Goal: Use online tool/utility: Use online tool/utility

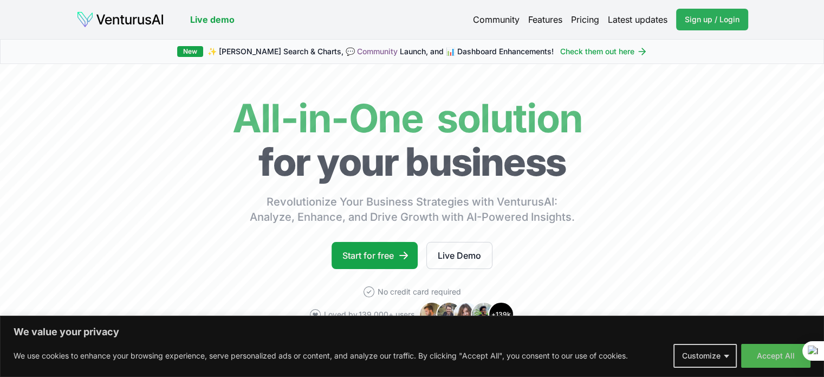
click at [701, 18] on span "Sign up / Login" at bounding box center [712, 19] width 55 height 11
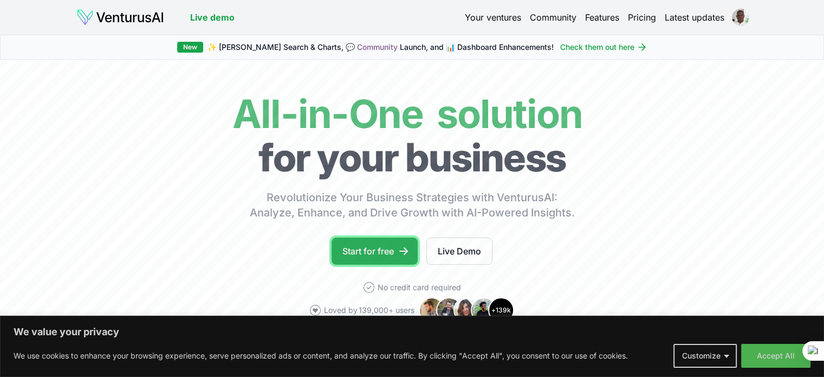
click at [372, 249] on link "Start for free" at bounding box center [375, 250] width 86 height 27
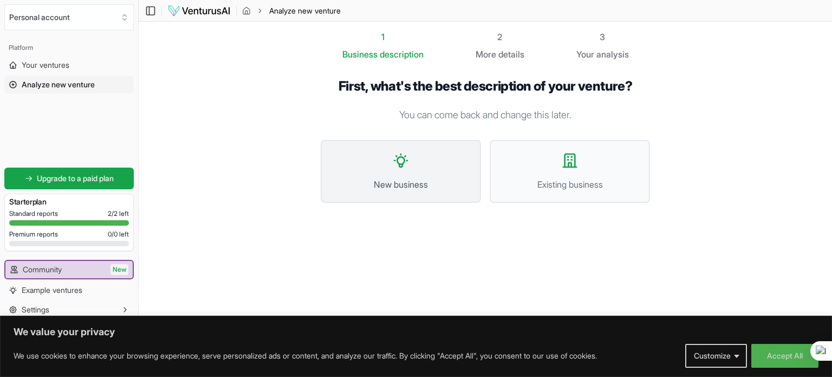
click at [435, 170] on button "New business" at bounding box center [401, 171] width 160 height 63
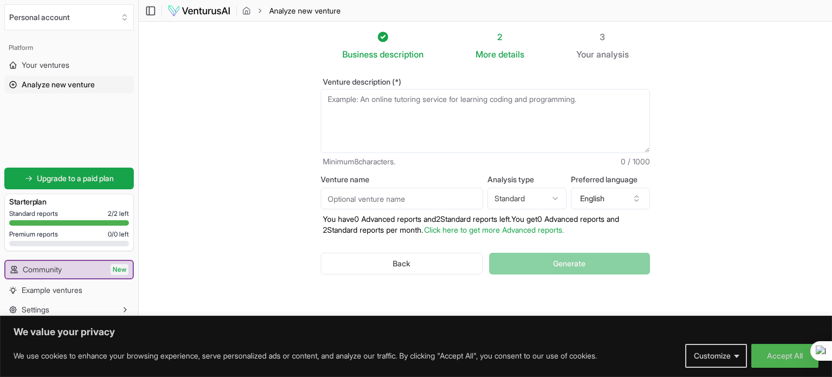
click at [384, 118] on textarea "Venture description (*)" at bounding box center [485, 121] width 329 height 64
paste textarea "Form a minimum of a thousand prospects from the following industries: Major onl…"
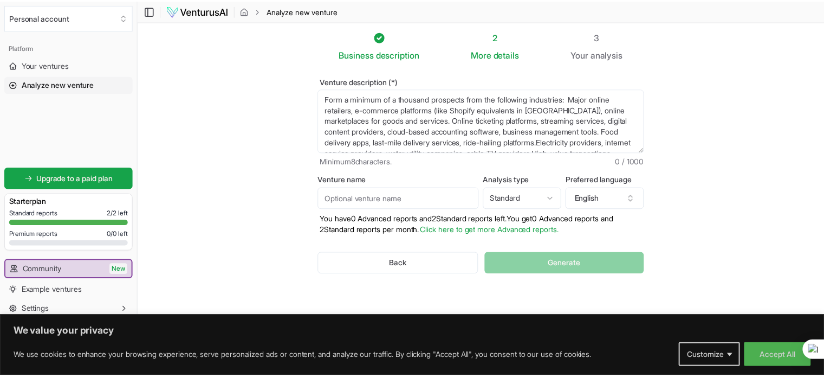
scroll to position [38, 0]
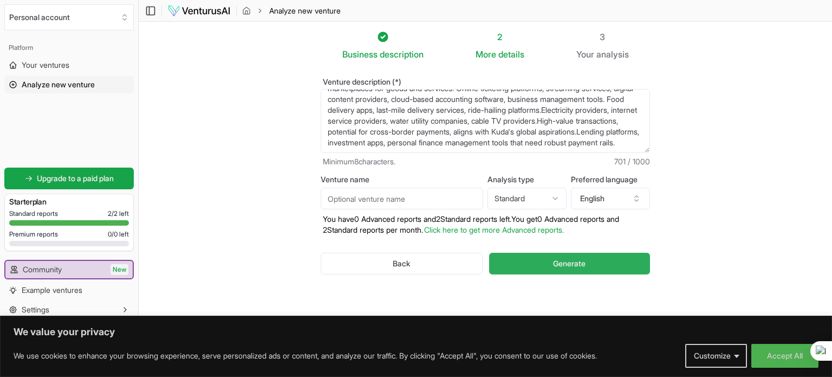
type textarea "Form a minimum of a thousand prospects from the following industries: Major onl…"
click at [570, 263] on span "Generate" at bounding box center [569, 263] width 33 height 11
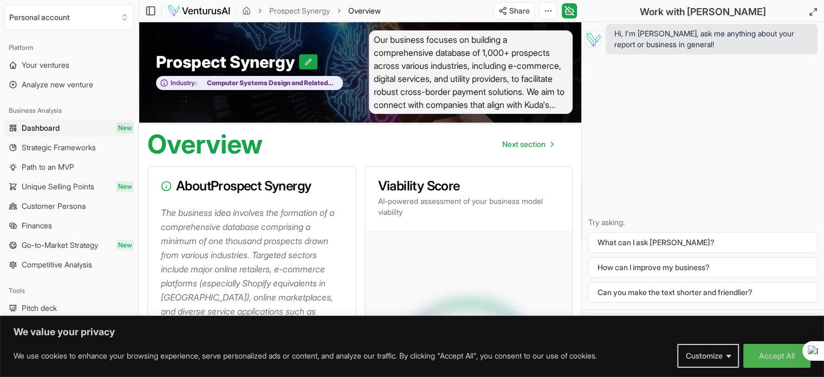
click at [271, 243] on p "The business idea involves the formation of a comprehensive database comprising…" at bounding box center [254, 353] width 186 height 296
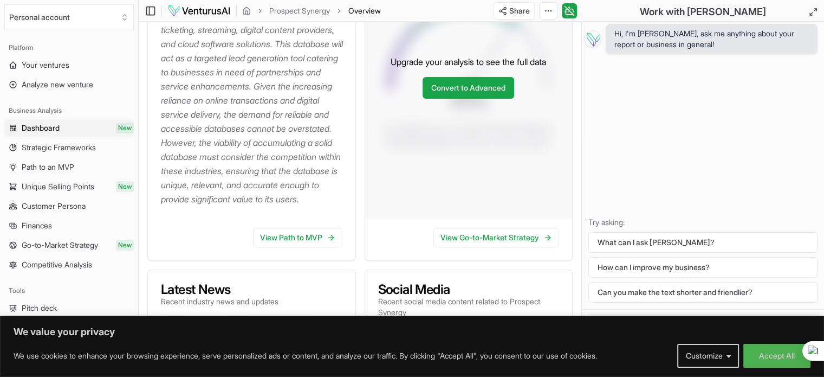
scroll to position [238, 0]
